Goal: Task Accomplishment & Management: Use online tool/utility

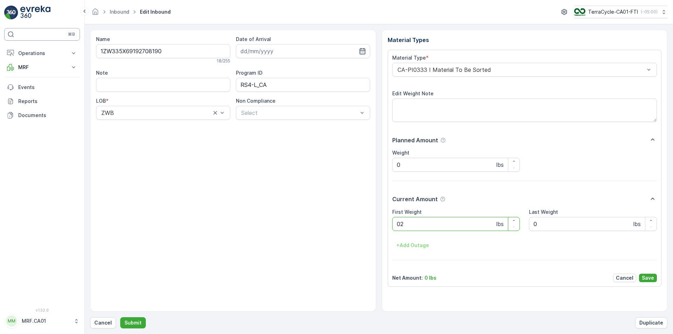
type Weight "022"
click at [120, 317] on button "Submit" at bounding box center [133, 322] width 26 height 11
type Weight "023"
click at [120, 317] on button "Submit" at bounding box center [133, 322] width 26 height 11
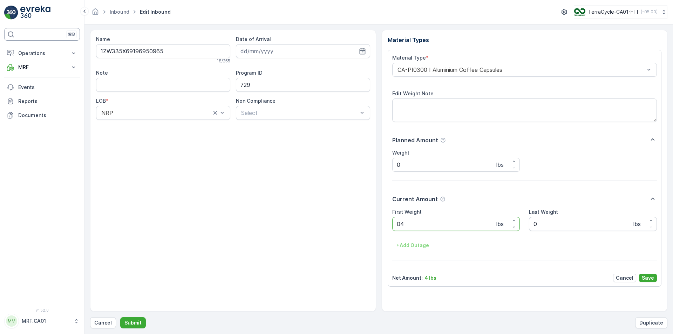
type Weight "041"
click at [120, 317] on button "Submit" at bounding box center [133, 322] width 26 height 11
type Weight "036"
click at [120, 317] on button "Submit" at bounding box center [133, 322] width 26 height 11
type Weight "038"
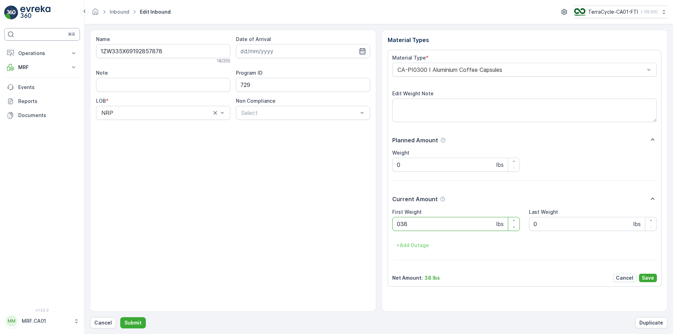
click at [120, 317] on button "Submit" at bounding box center [133, 322] width 26 height 11
type Weight "033"
click at [120, 317] on button "Submit" at bounding box center [133, 322] width 26 height 11
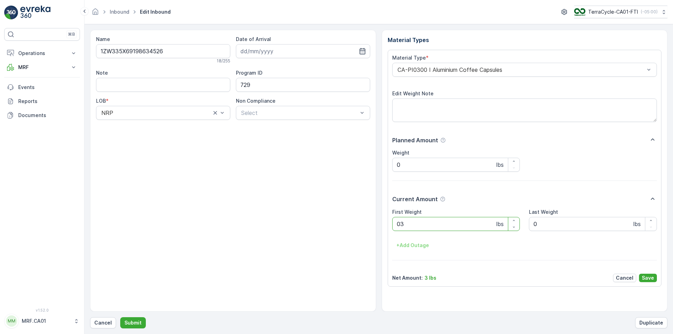
type Weight "032"
click at [120, 317] on button "Submit" at bounding box center [133, 322] width 26 height 11
type Weight "040"
click at [120, 317] on button "Submit" at bounding box center [133, 322] width 26 height 11
type Weight "035"
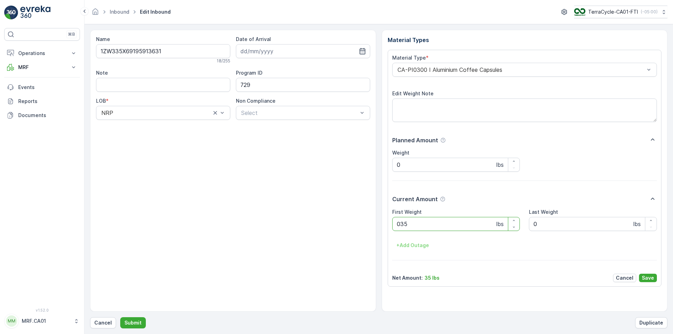
click at [120, 317] on button "Submit" at bounding box center [133, 322] width 26 height 11
type Weight "023"
click at [120, 317] on button "Submit" at bounding box center [133, 322] width 26 height 11
type Weight "029"
click at [120, 317] on button "Submit" at bounding box center [133, 322] width 26 height 11
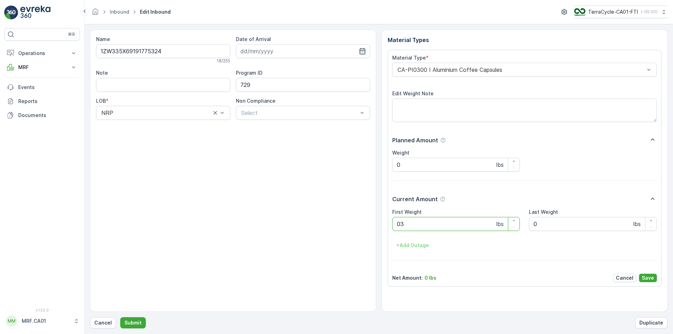
type Weight "032"
click at [120, 317] on button "Submit" at bounding box center [133, 322] width 26 height 11
type Weight "037"
click at [120, 317] on button "Submit" at bounding box center [133, 322] width 26 height 11
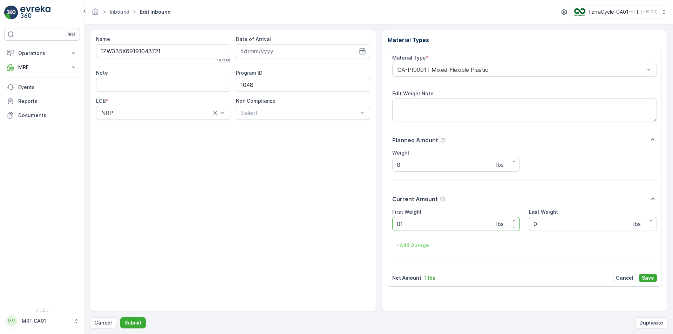
type Weight "019"
click at [120, 317] on button "Submit" at bounding box center [133, 322] width 26 height 11
type Weight "035"
click at [120, 317] on button "Submit" at bounding box center [133, 322] width 26 height 11
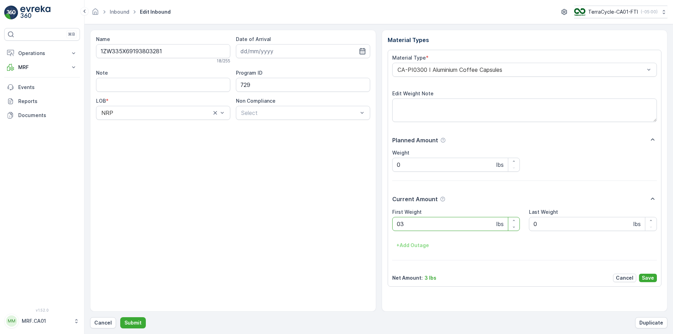
type Weight "037"
click at [120, 317] on button "Submit" at bounding box center [133, 322] width 26 height 11
type Weight "036"
click at [120, 317] on button "Submit" at bounding box center [133, 322] width 26 height 11
type Weight "034"
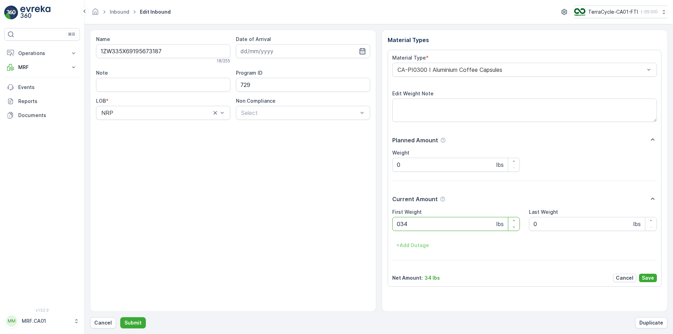
click at [120, 317] on button "Submit" at bounding box center [133, 322] width 26 height 11
